Goal: Information Seeking & Learning: Learn about a topic

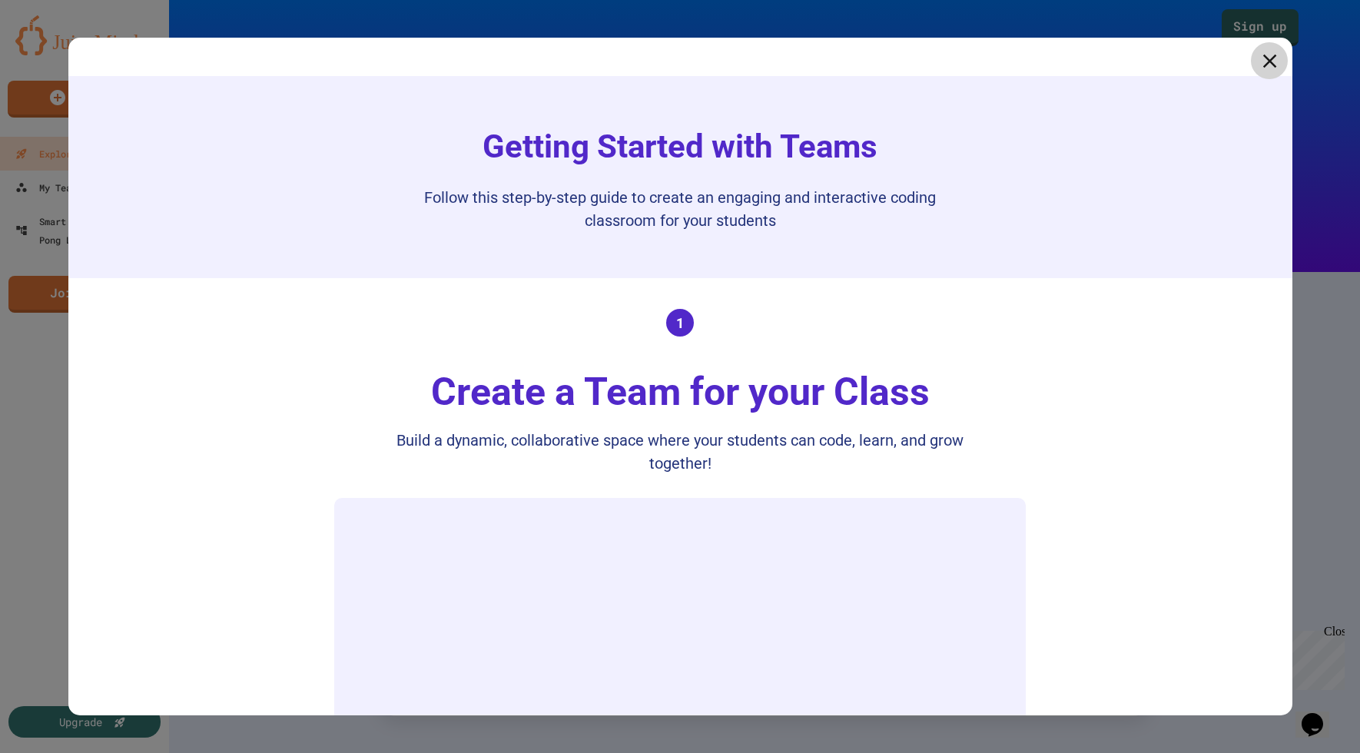
click at [1268, 69] on icon at bounding box center [1269, 60] width 23 height 23
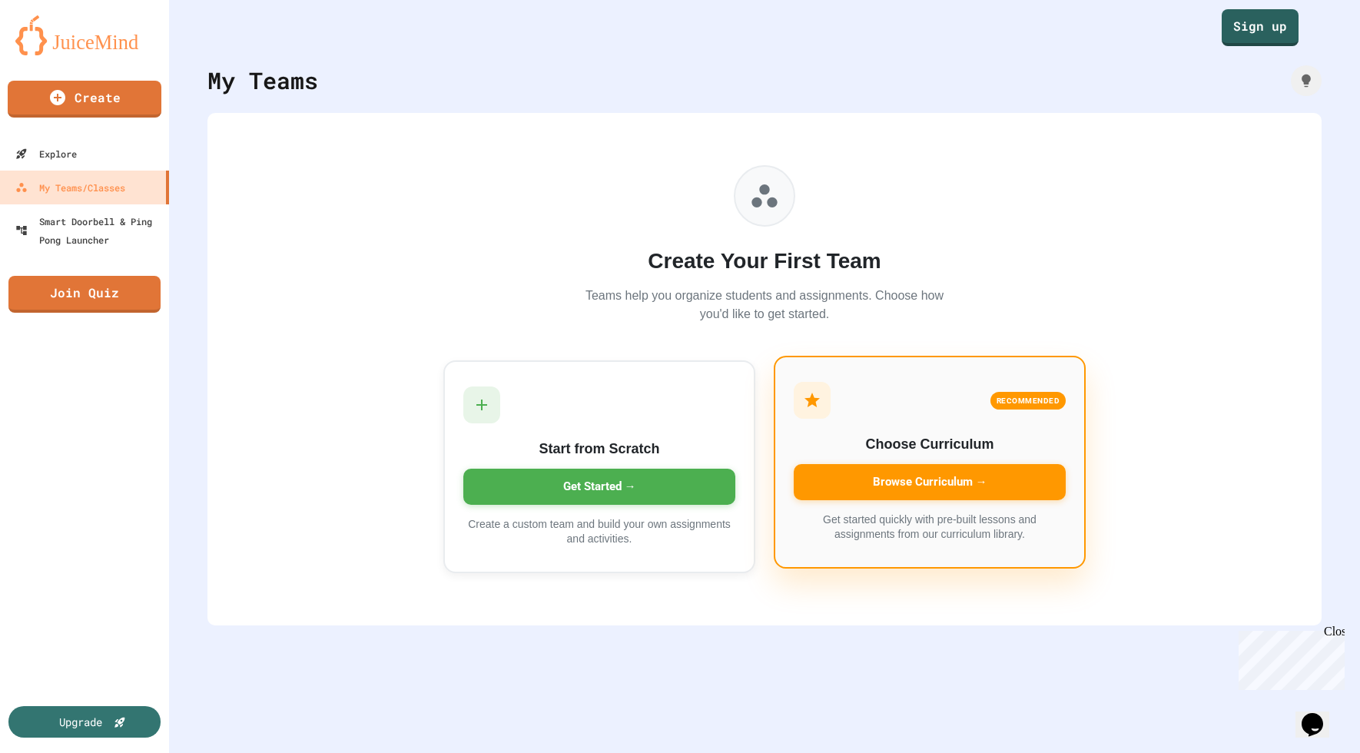
click at [893, 491] on div "Browse Curriculum →" at bounding box center [930, 482] width 272 height 36
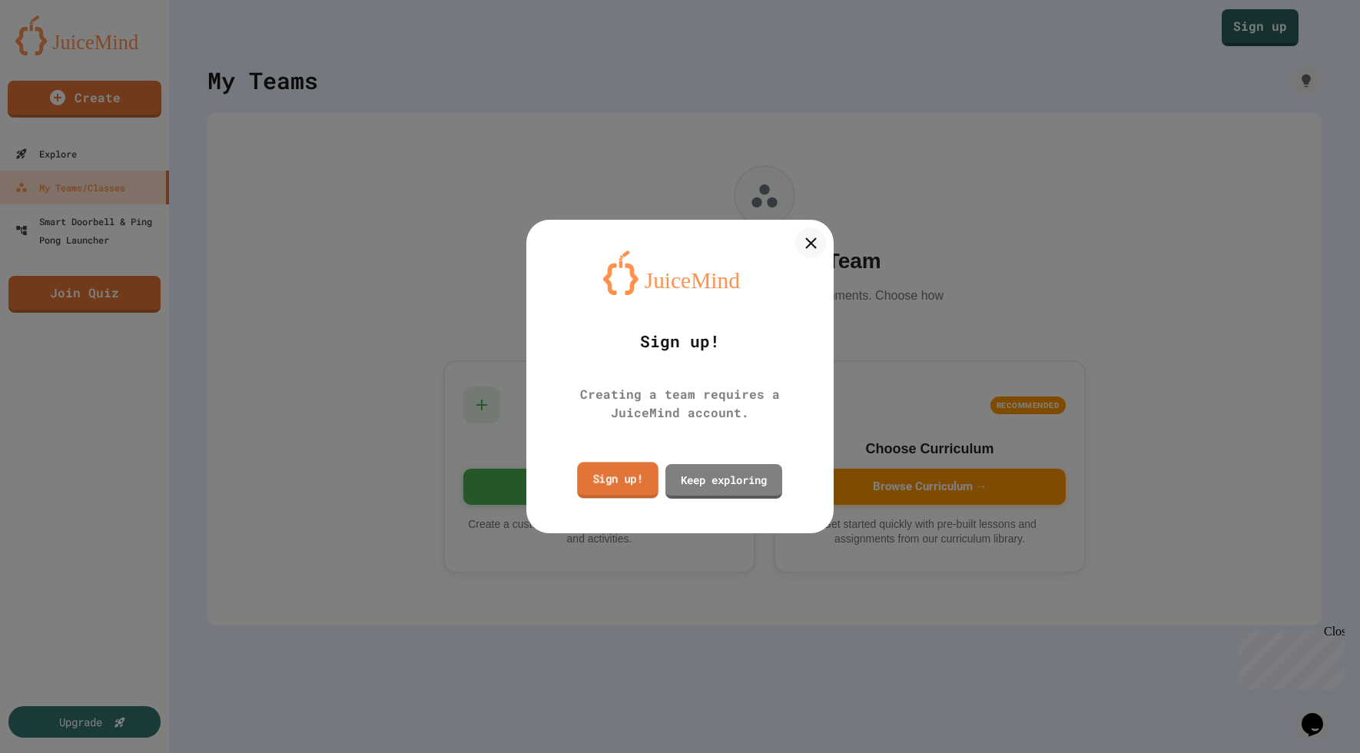
click at [631, 475] on link "Sign up!" at bounding box center [617, 480] width 81 height 36
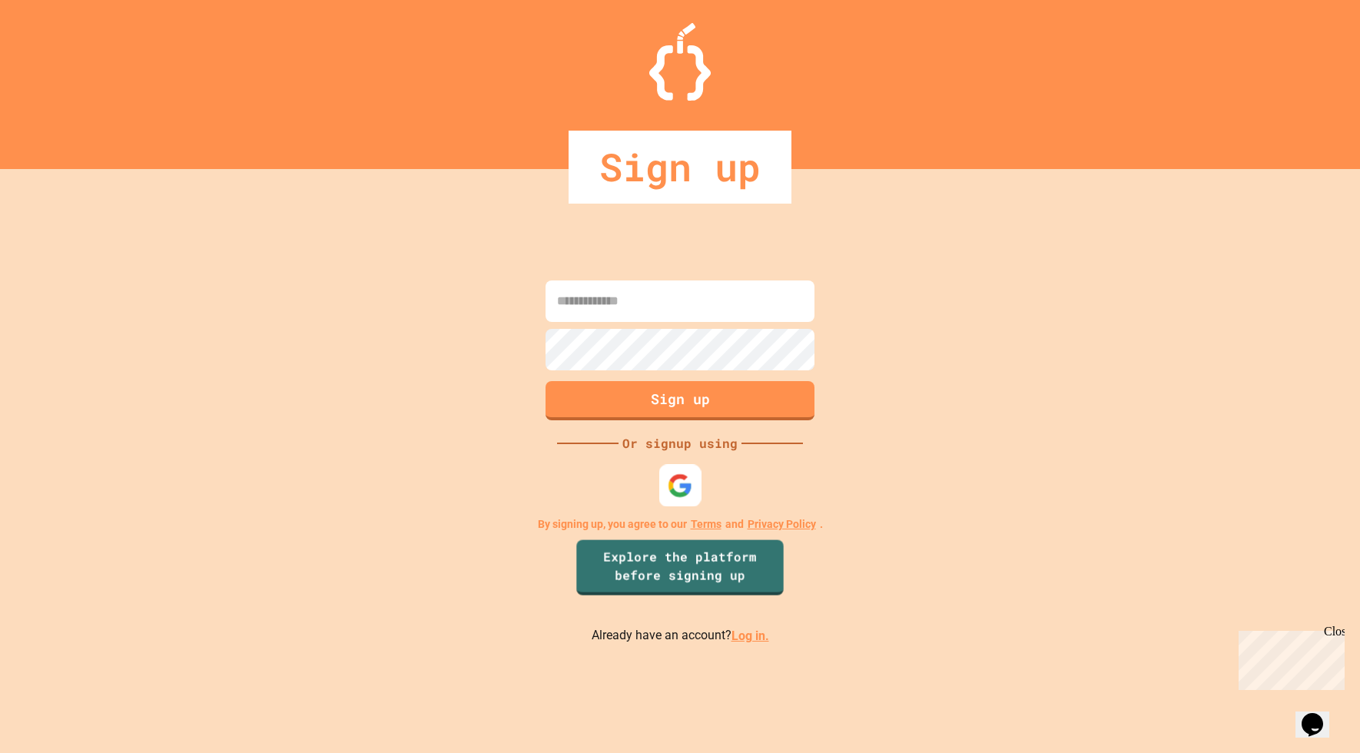
click at [671, 492] on img at bounding box center [680, 485] width 25 height 25
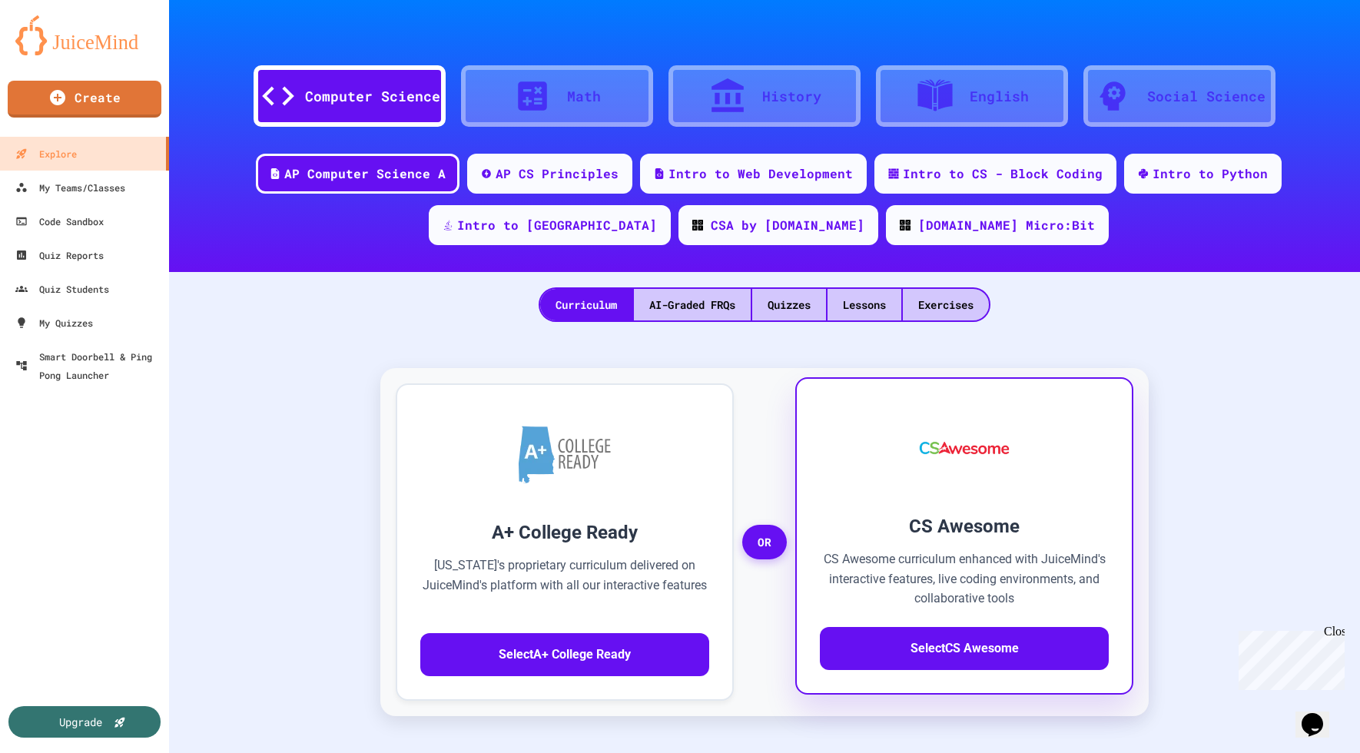
click at [943, 582] on p "CS Awesome curriculum enhanced with JuiceMind's interactive features, live codi…" at bounding box center [964, 578] width 289 height 59
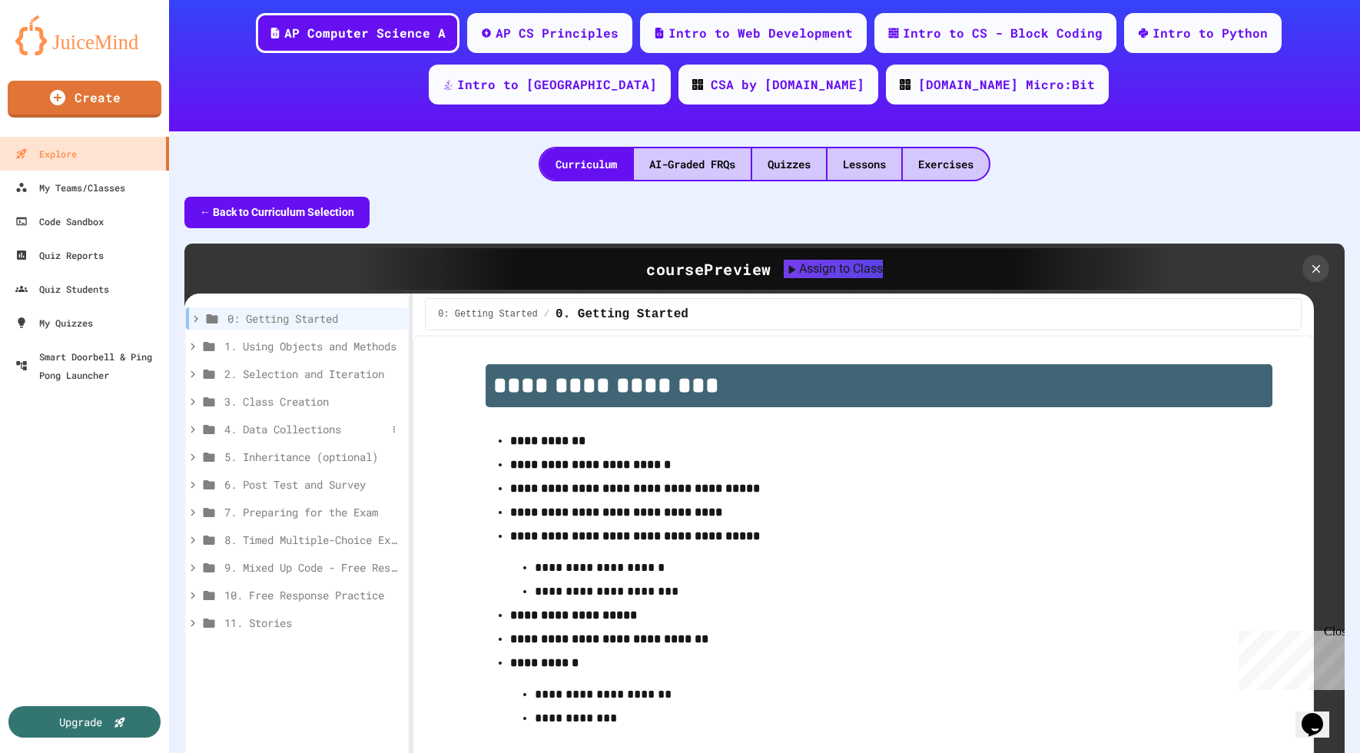
scroll to position [141, 0]
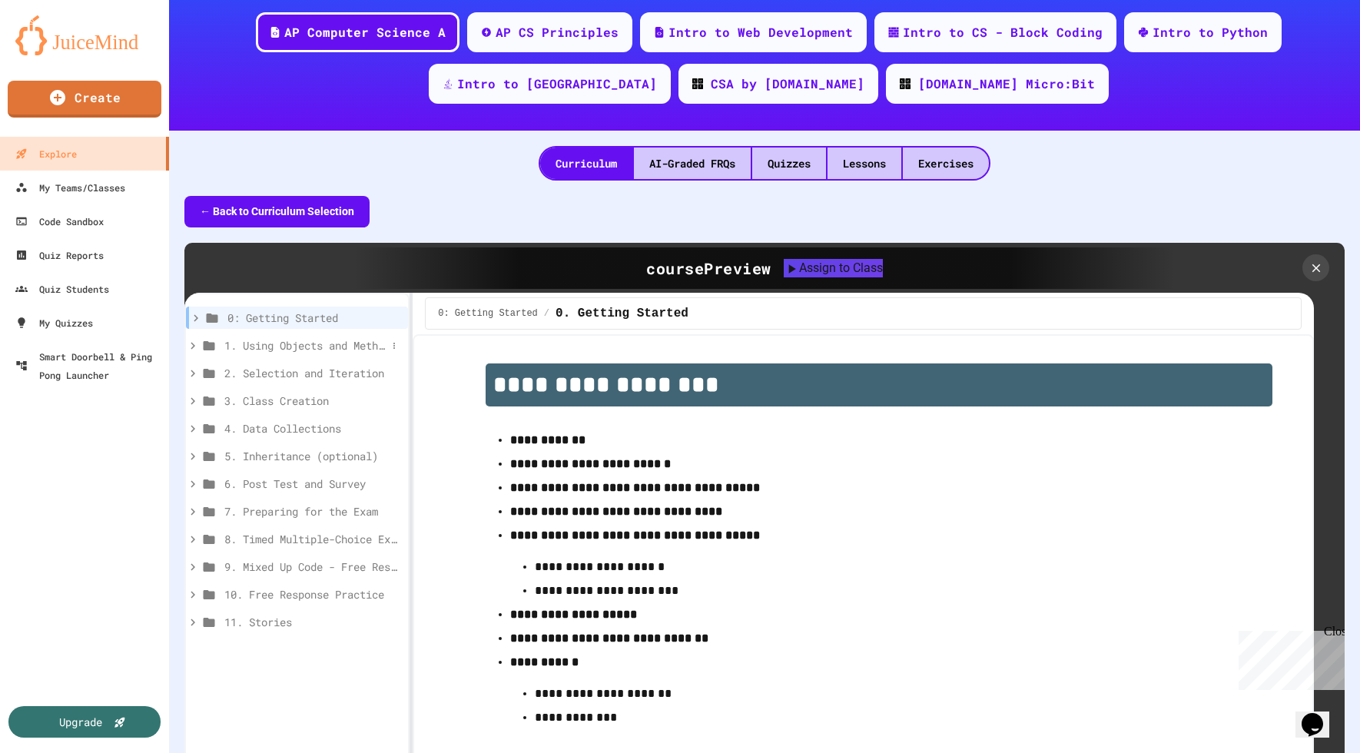
click at [303, 346] on span "1. Using Objects and Methods" at bounding box center [305, 345] width 162 height 16
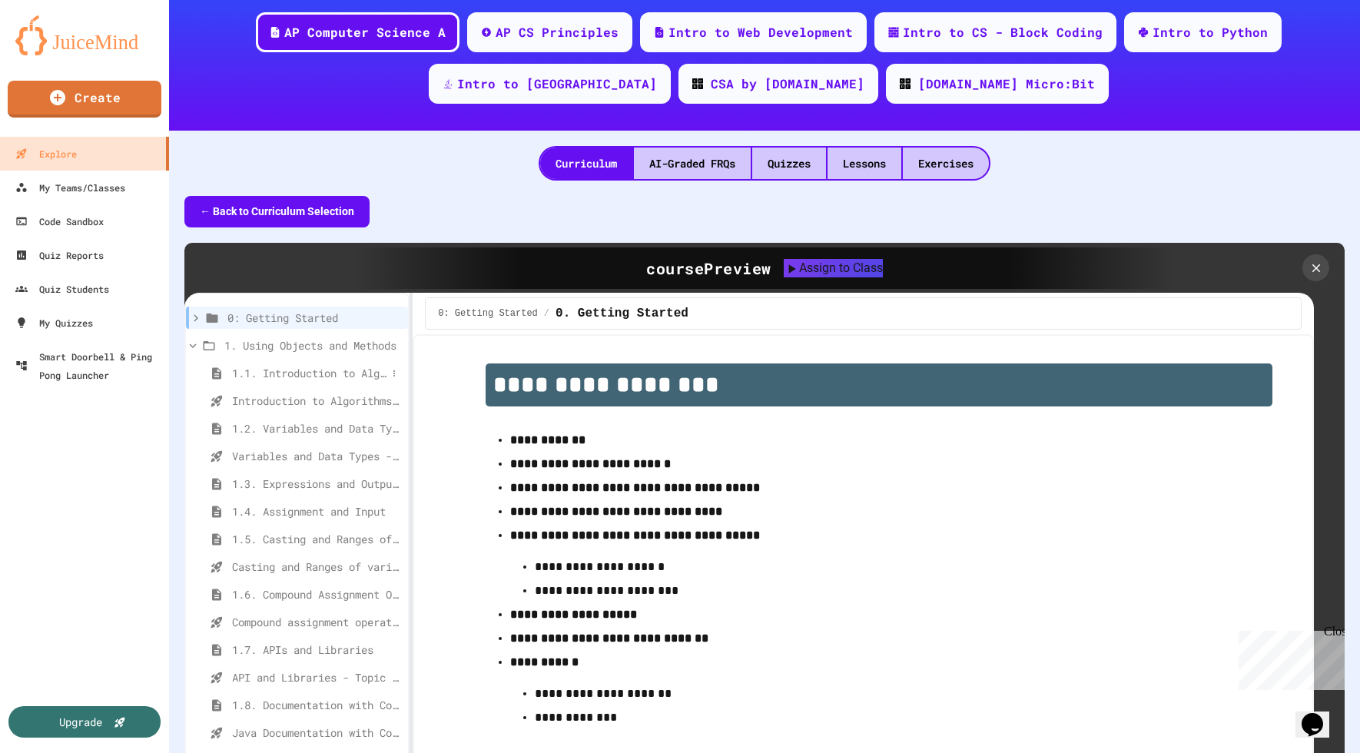
click at [306, 376] on span "1.1. Introduction to Algorithms, Programming, and Compilers" at bounding box center [309, 373] width 154 height 16
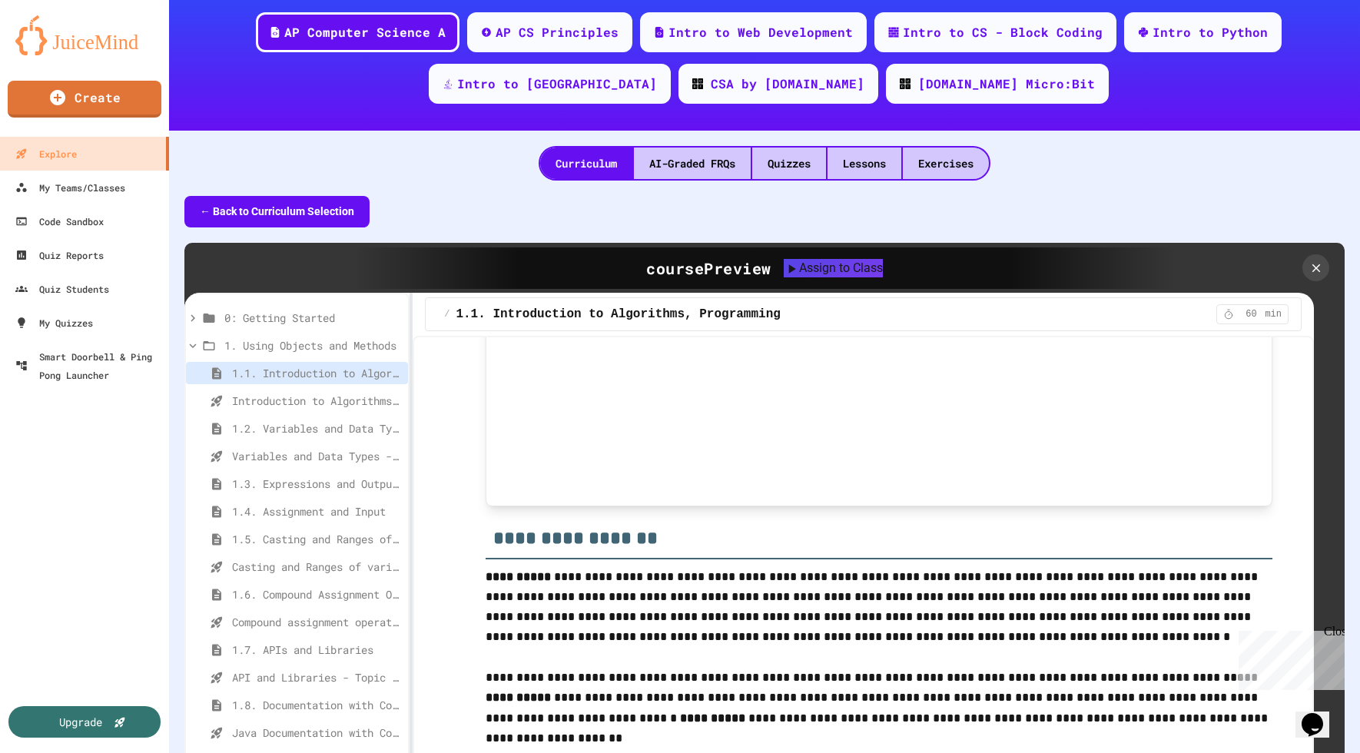
scroll to position [744, 0]
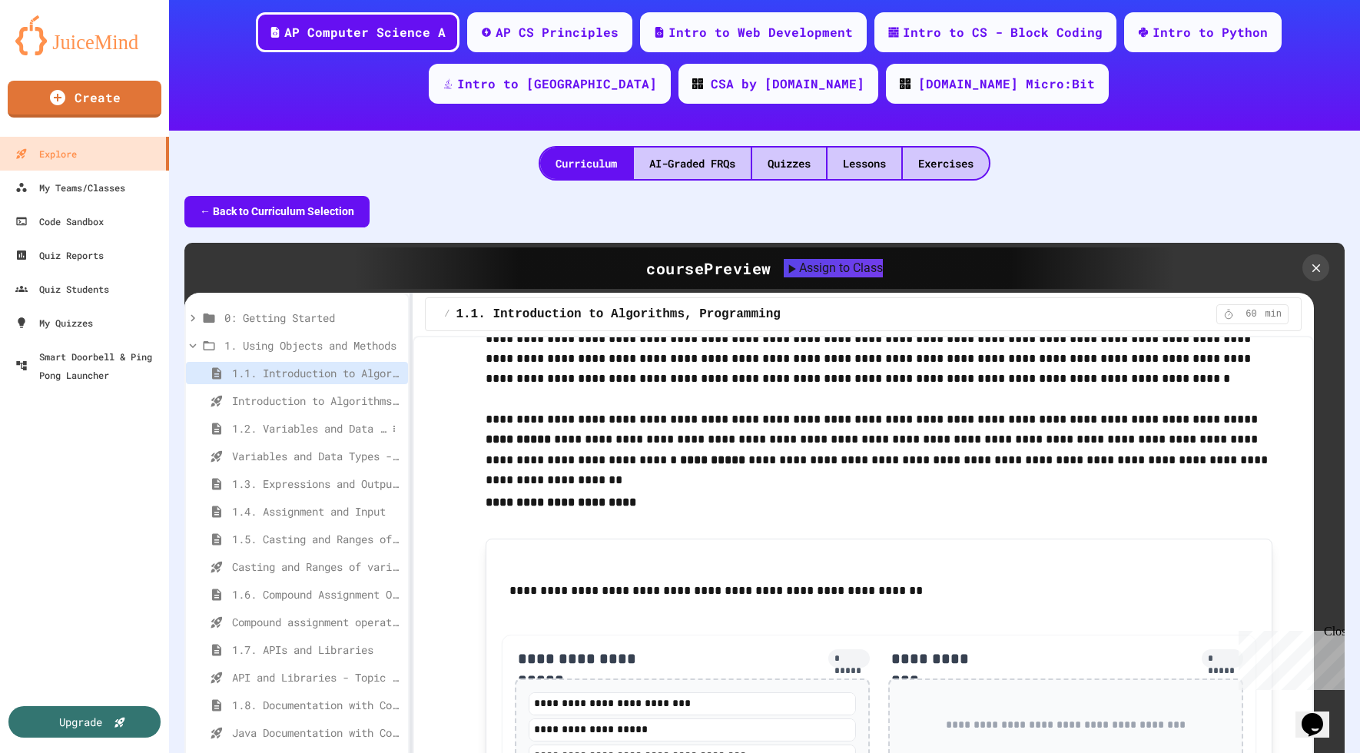
click at [300, 433] on span "1.2. Variables and Data Types" at bounding box center [309, 428] width 154 height 16
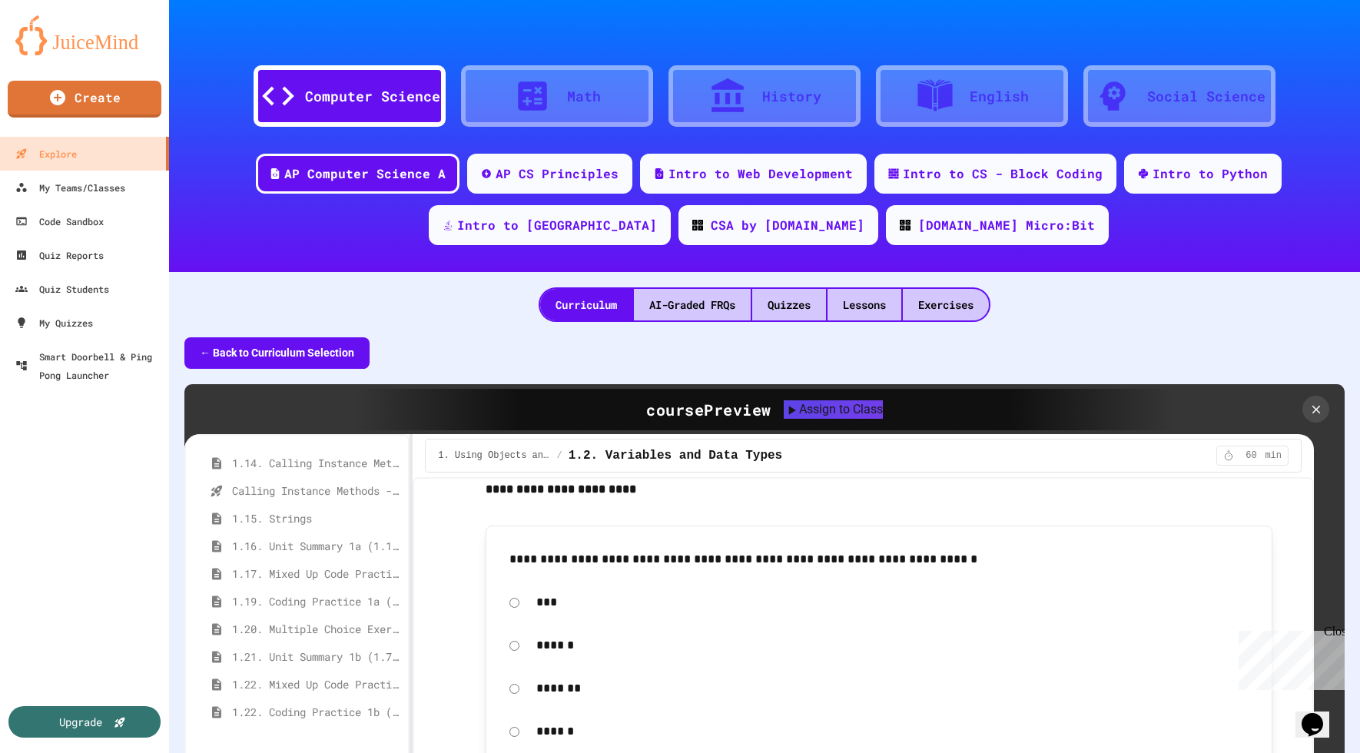
scroll to position [619, 0]
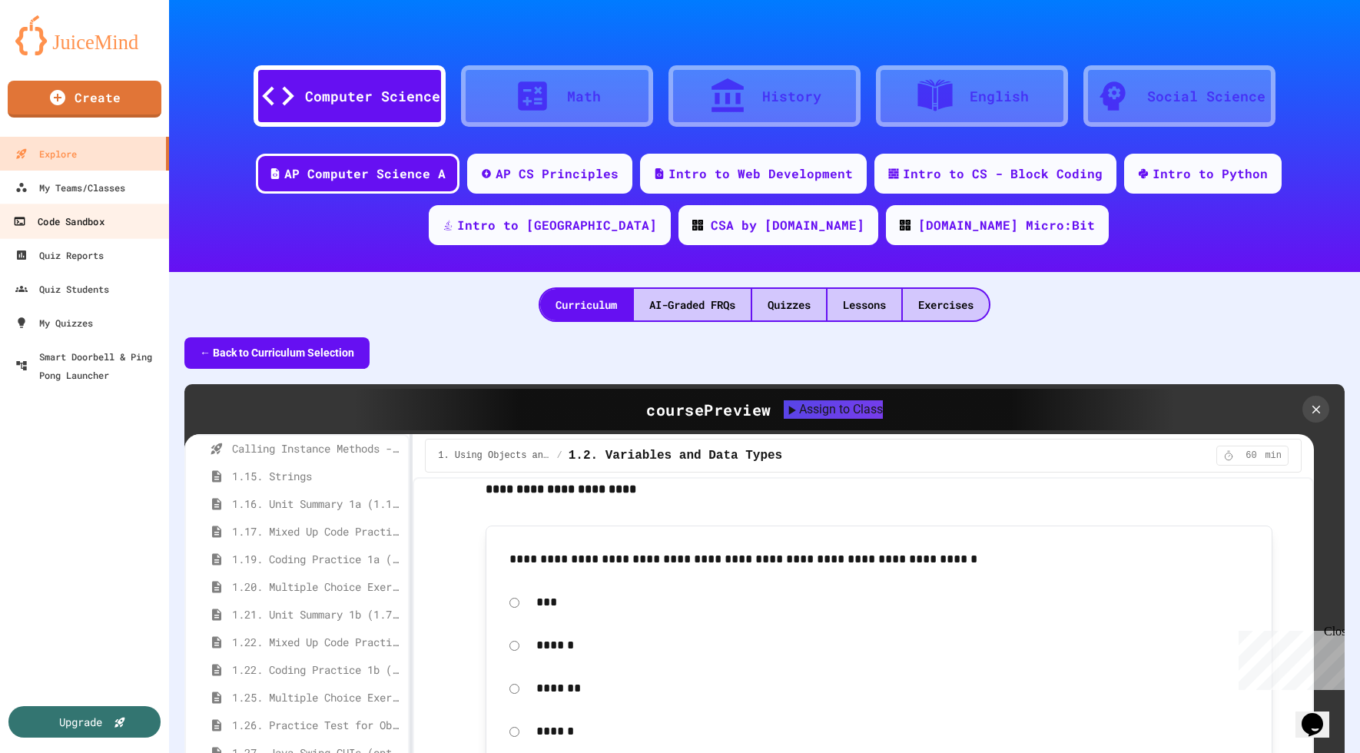
click at [78, 225] on div "Code Sandbox" at bounding box center [58, 221] width 91 height 19
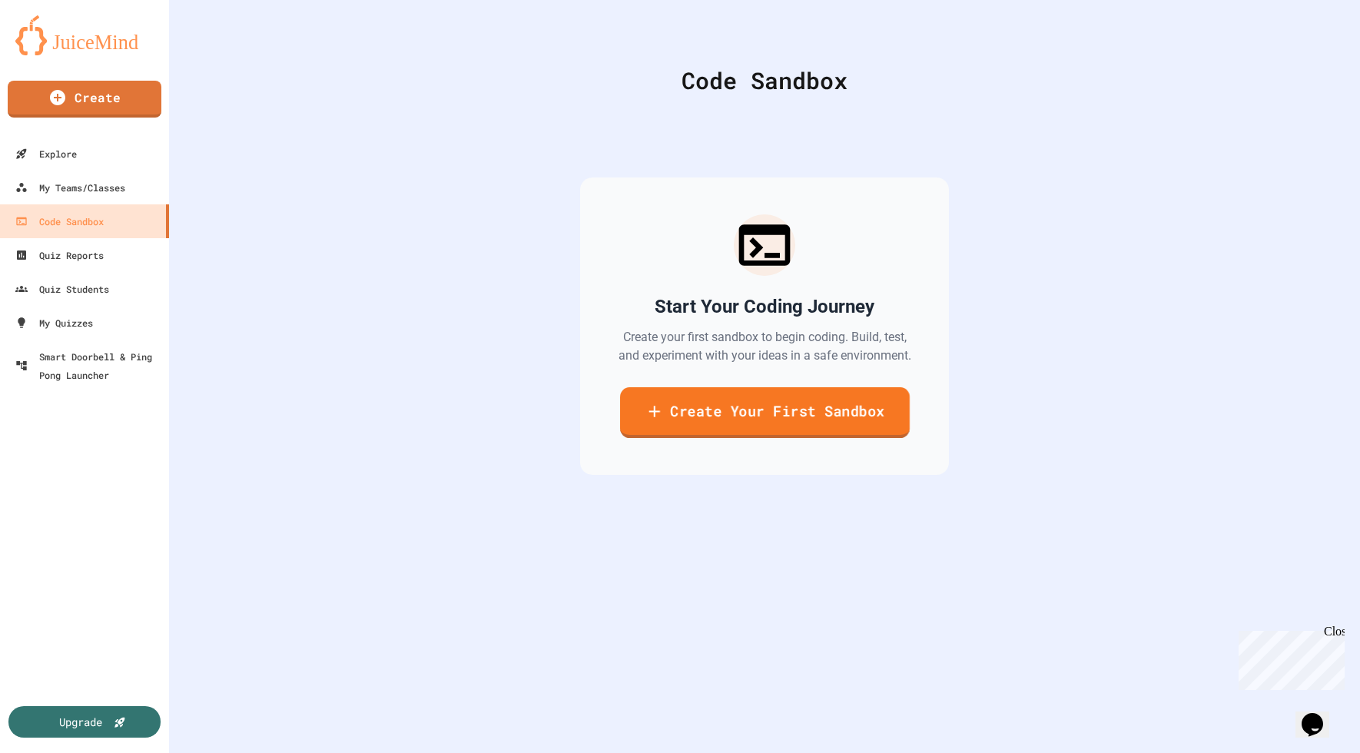
click at [721, 425] on link "Create Your First Sandbox" at bounding box center [765, 412] width 290 height 51
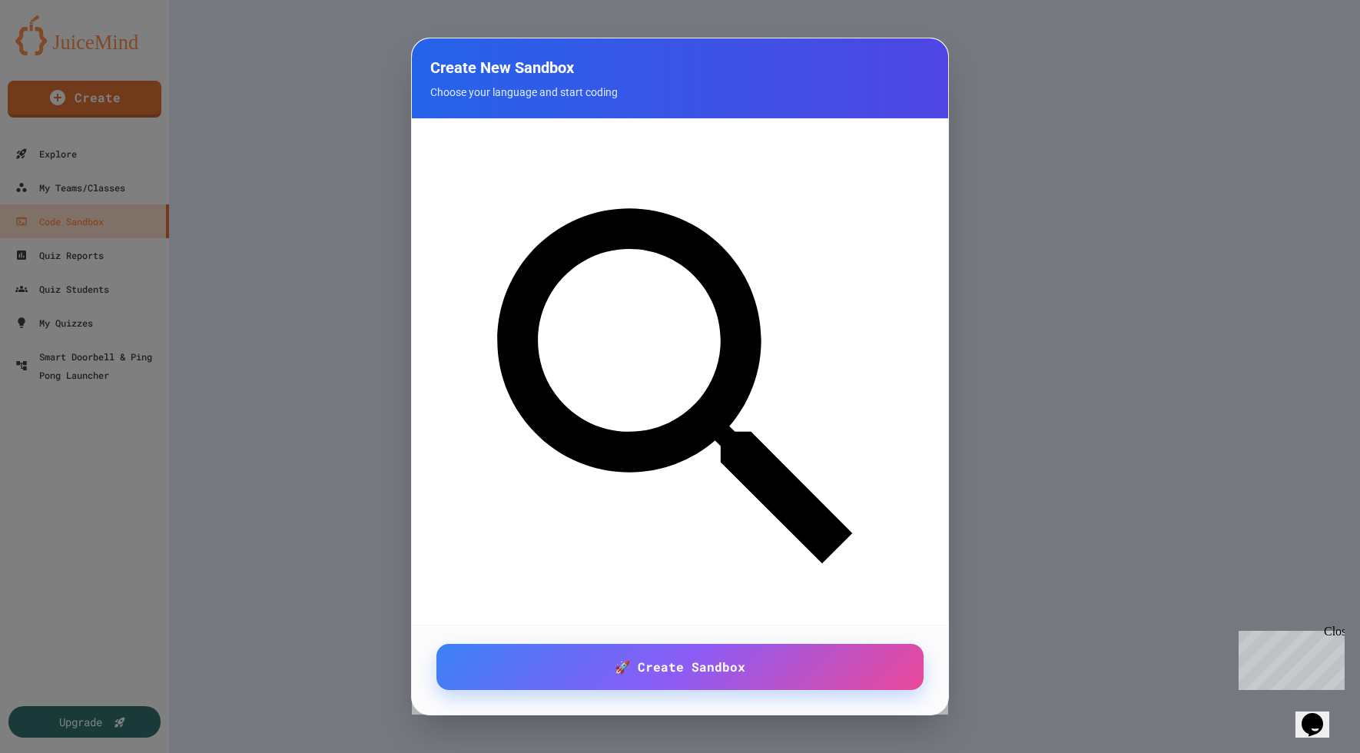
scroll to position [113, 0]
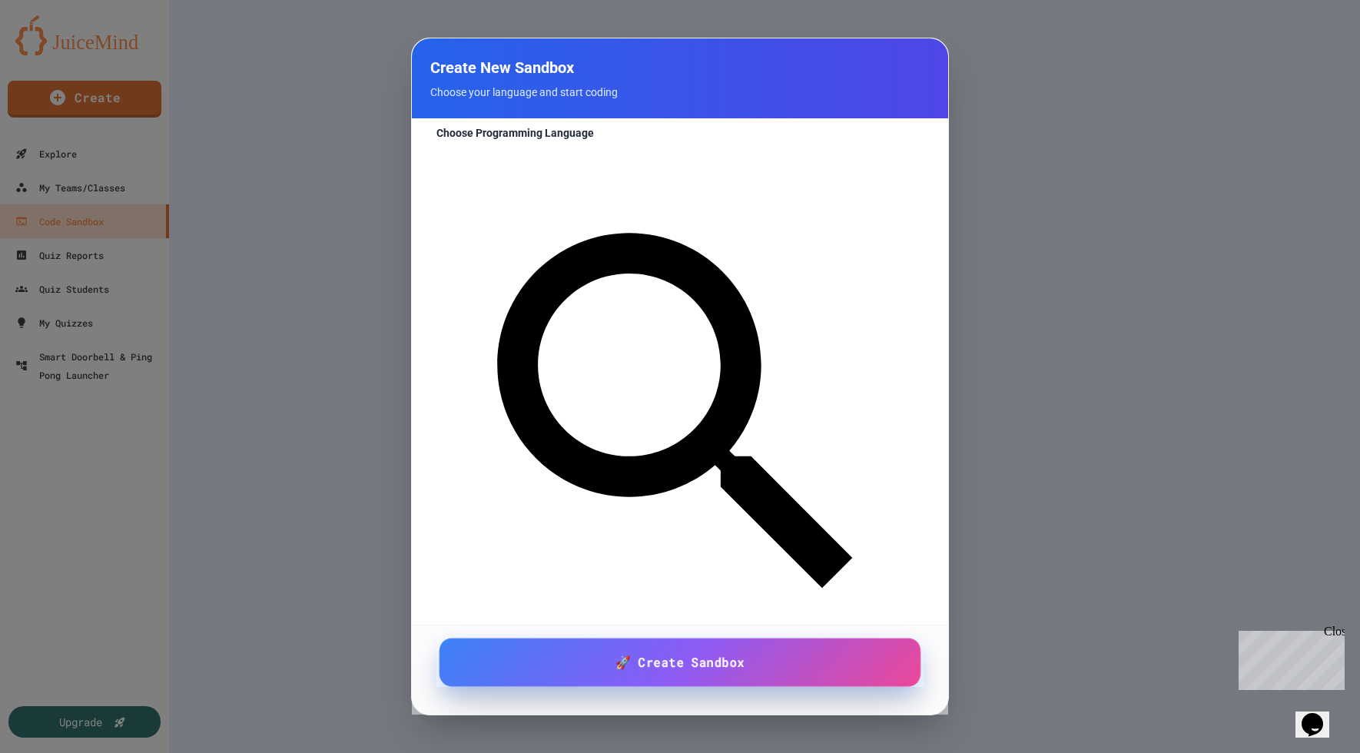
click at [698, 671] on span "🚀 Create Sandbox" at bounding box center [679, 661] width 129 height 19
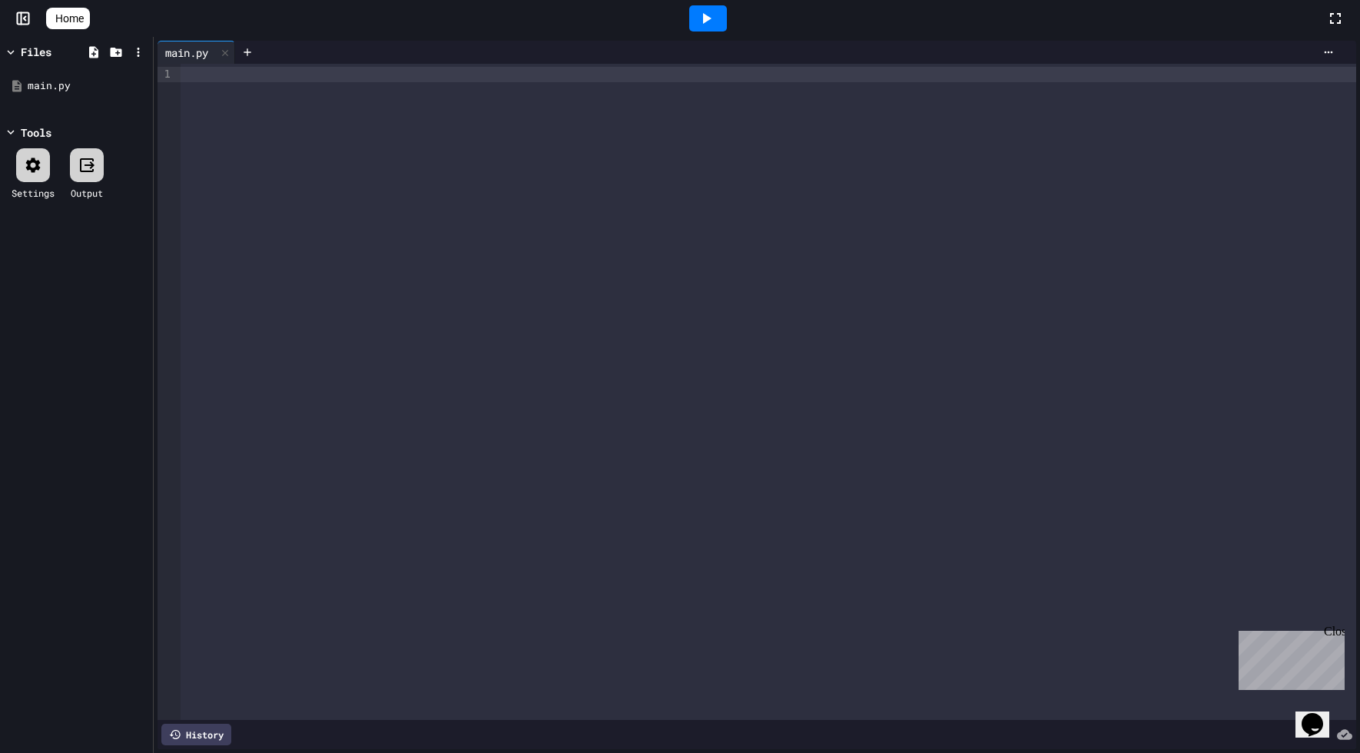
click at [1335, 633] on div "Close" at bounding box center [1333, 634] width 19 height 19
